Goal: Task Accomplishment & Management: Use online tool/utility

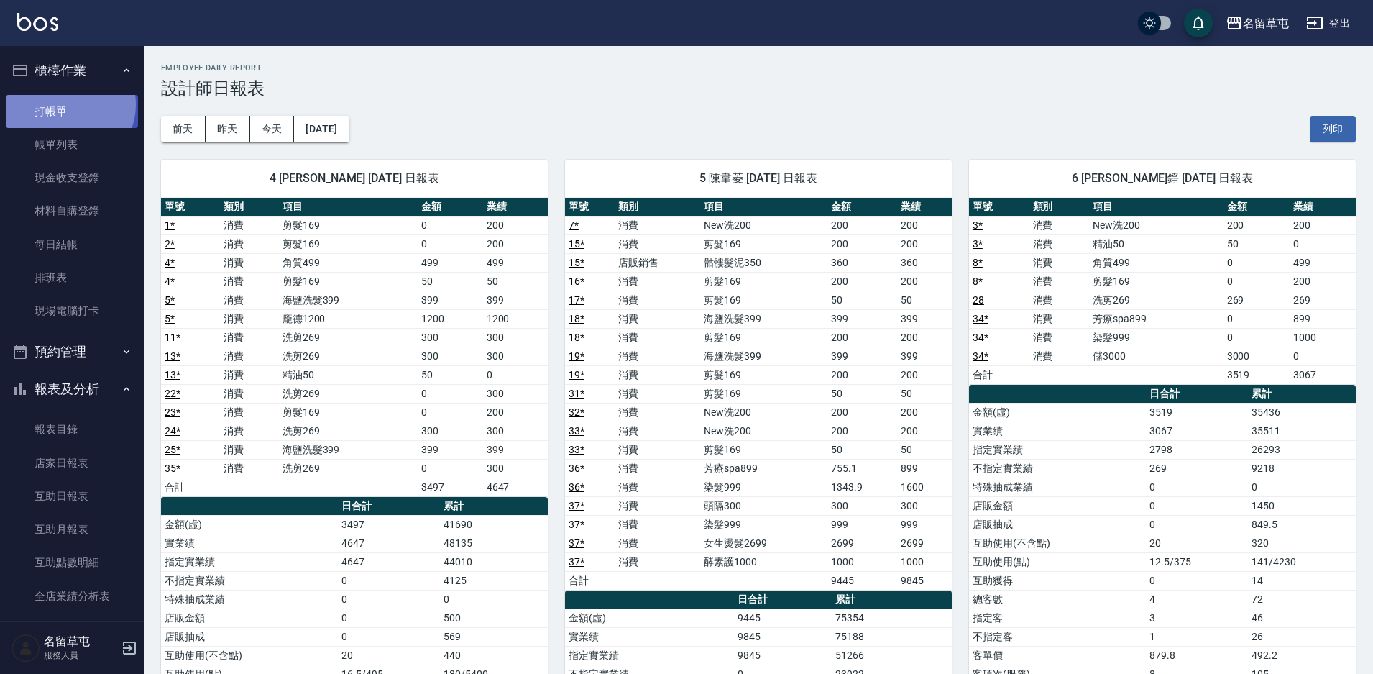
click at [67, 104] on link "打帳單" at bounding box center [72, 111] width 132 height 33
